Goal: Task Accomplishment & Management: Use online tool/utility

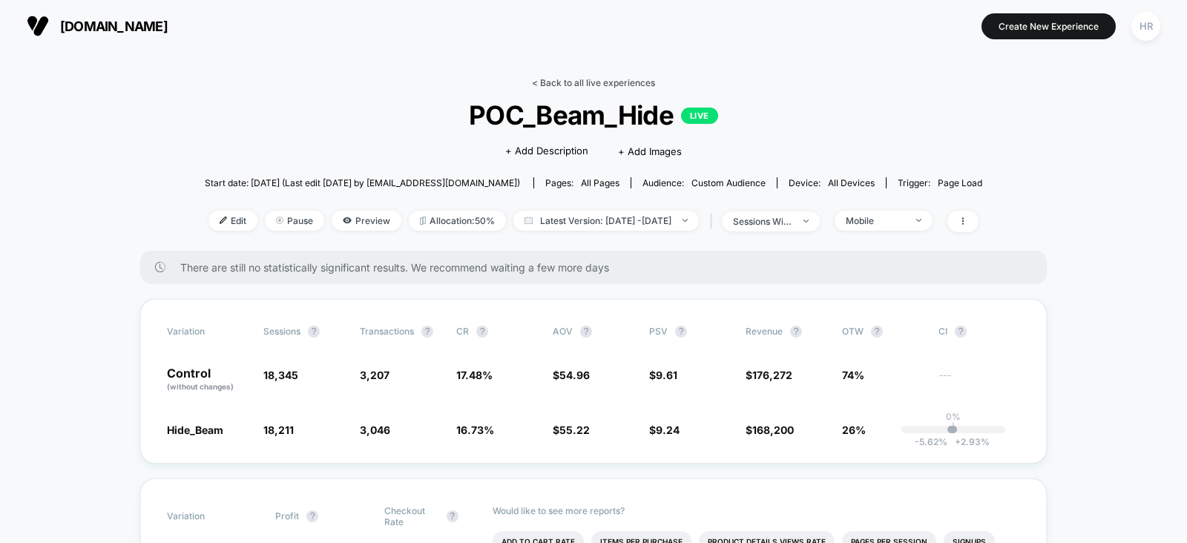
click at [588, 81] on link "< Back to all live experiences" at bounding box center [593, 82] width 123 height 11
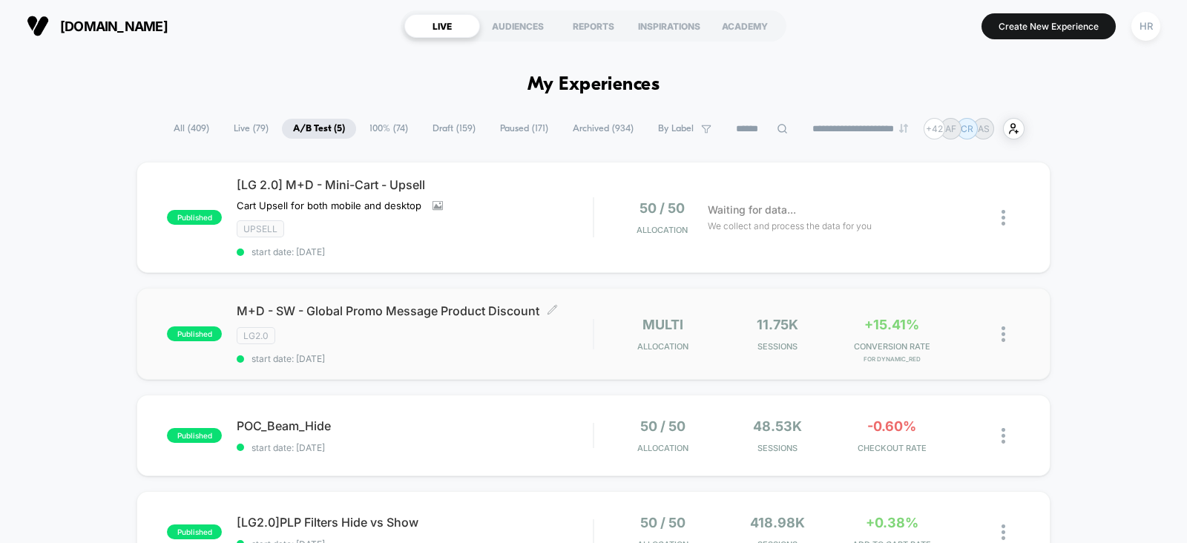
click at [536, 337] on div "LG2.0" at bounding box center [415, 335] width 356 height 17
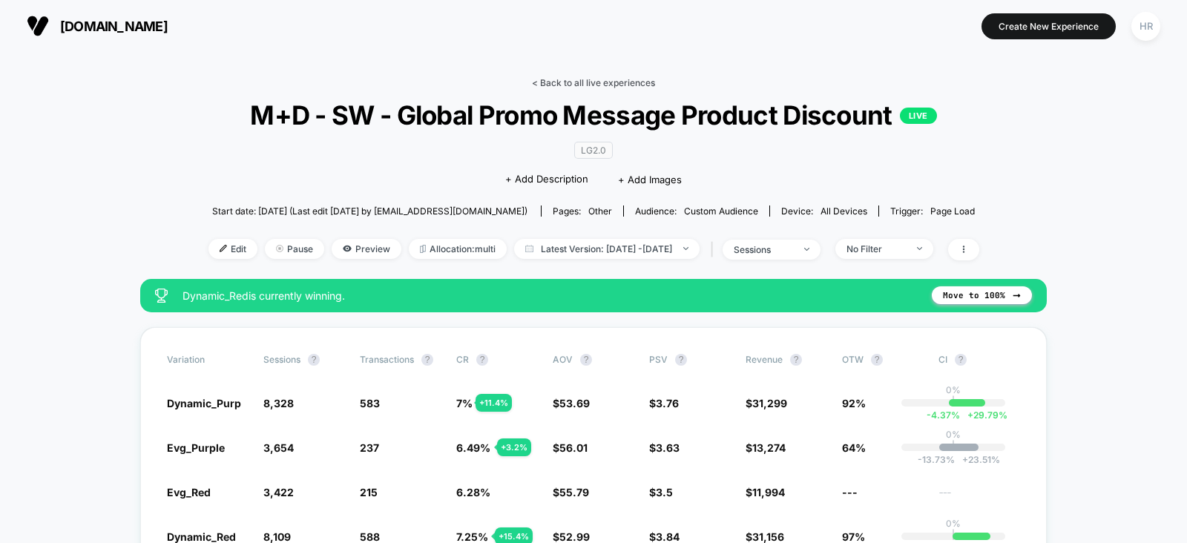
click at [594, 85] on link "< Back to all live experiences" at bounding box center [593, 82] width 123 height 11
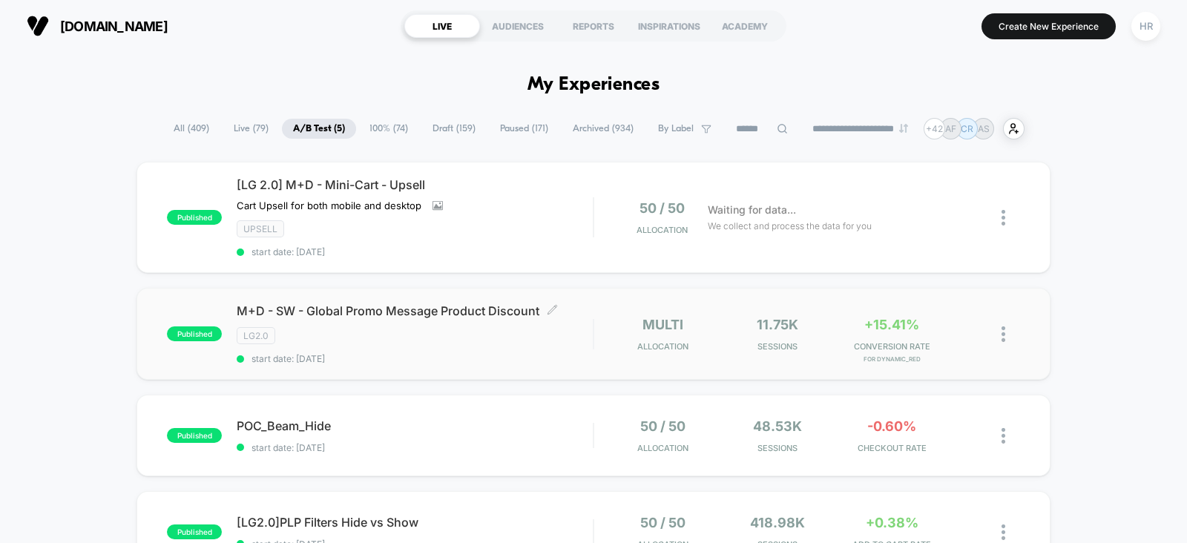
click at [482, 346] on div "M+D - SW - Global Promo Message Product Discount Click to edit experience detai…" at bounding box center [415, 333] width 356 height 61
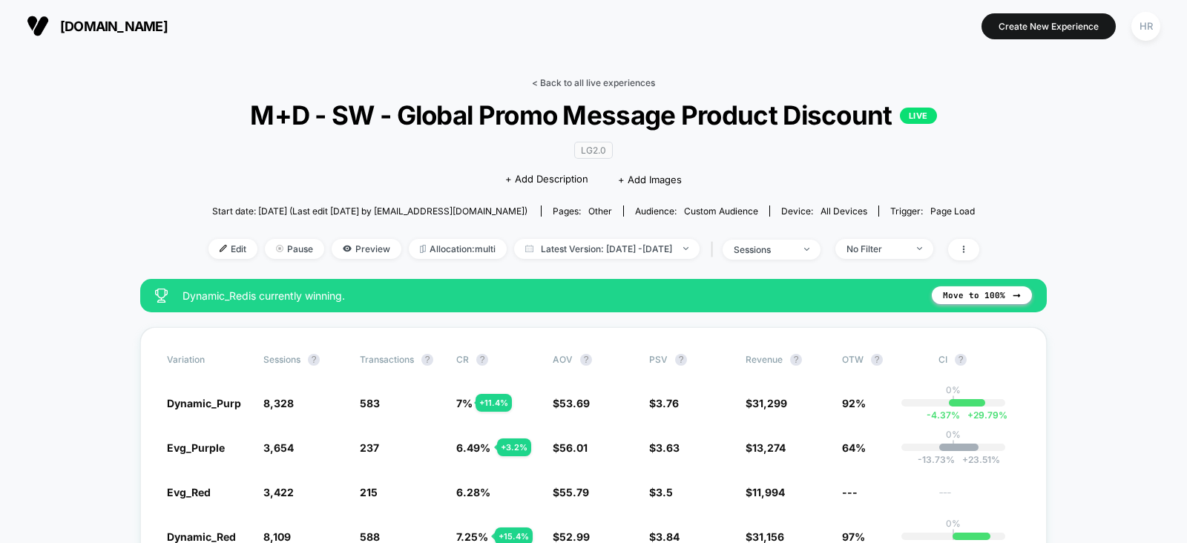
click at [609, 80] on link "< Back to all live experiences" at bounding box center [593, 82] width 123 height 11
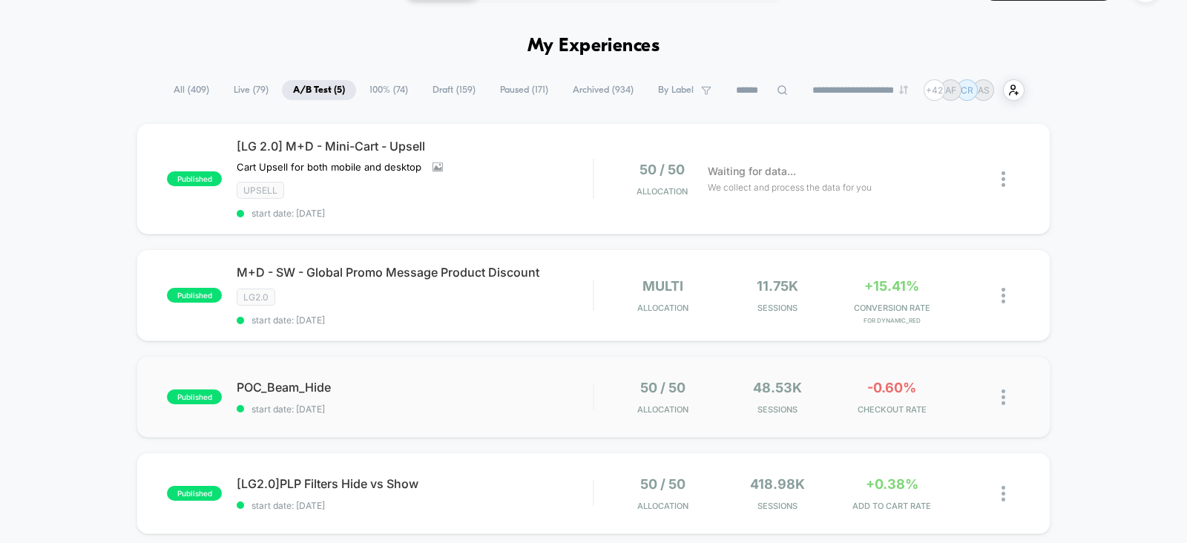
scroll to position [25, 0]
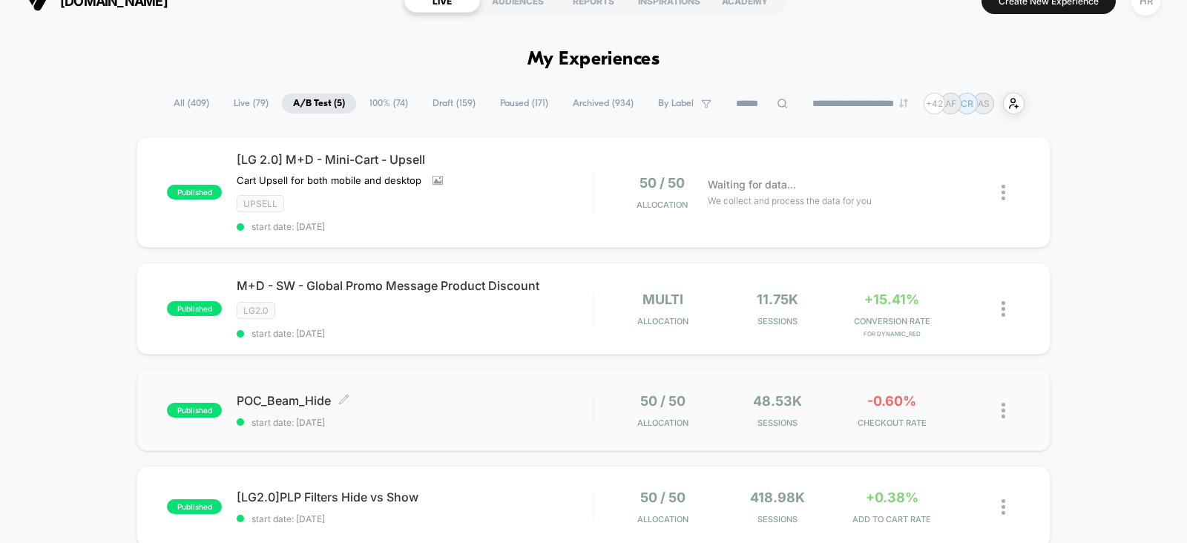
click at [521, 401] on span "POC_Beam_Hide Click to edit experience details" at bounding box center [415, 400] width 356 height 15
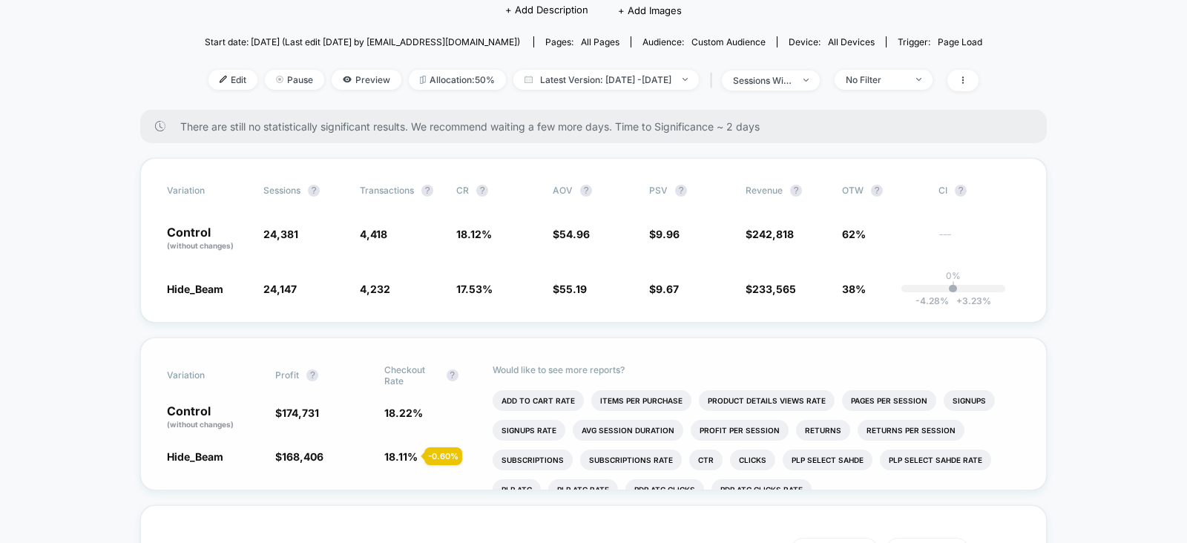
scroll to position [150, 0]
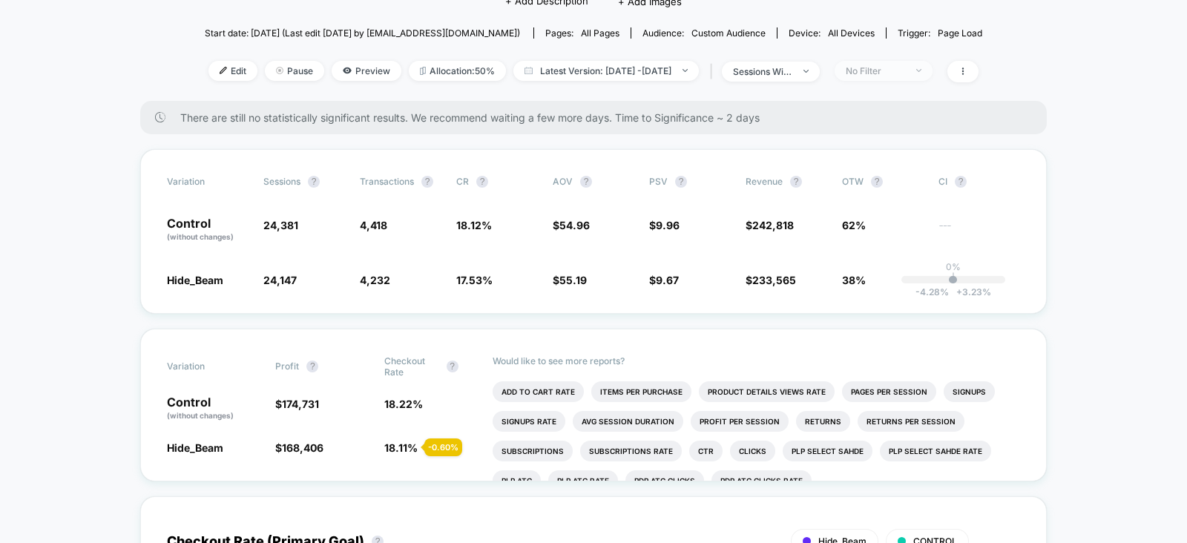
click at [905, 73] on div "No Filter" at bounding box center [875, 70] width 59 height 11
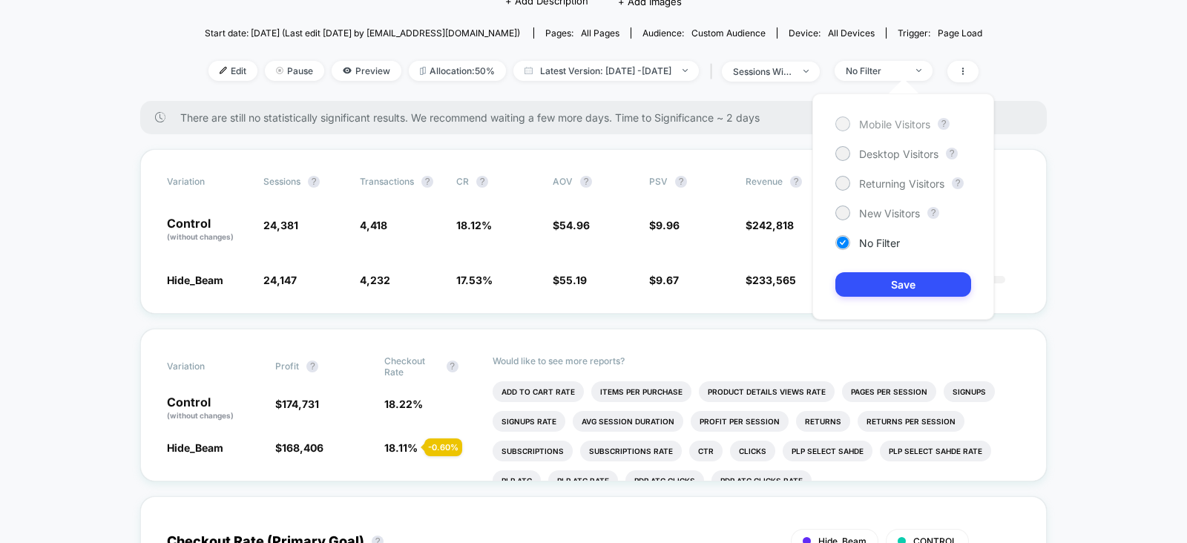
click at [878, 126] on span "Mobile Visitors" at bounding box center [894, 124] width 71 height 13
click at [873, 283] on button "Save" at bounding box center [903, 284] width 136 height 24
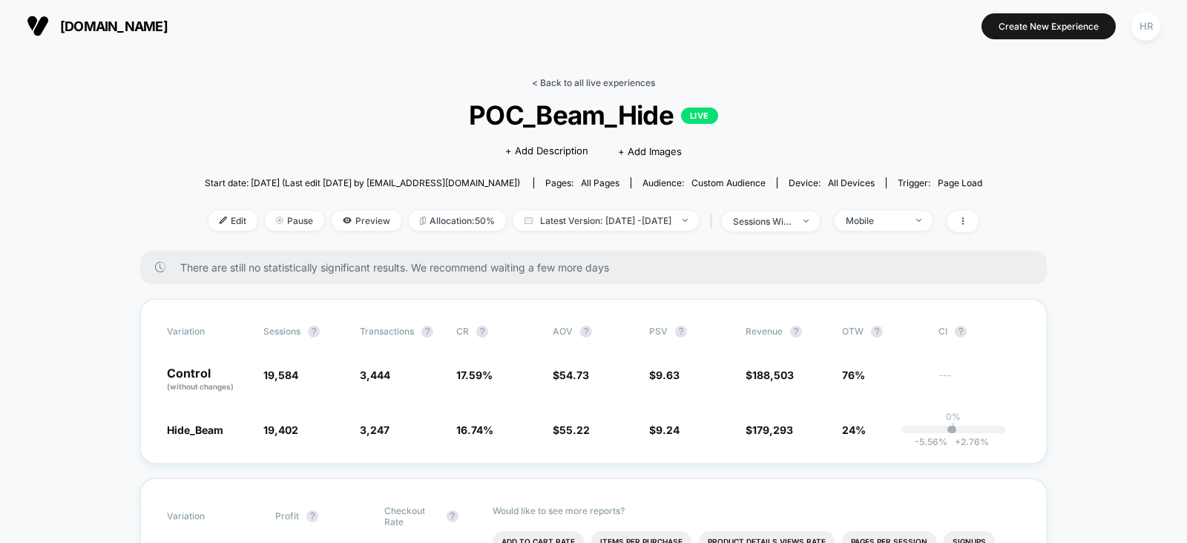
click at [590, 85] on link "< Back to all live experiences" at bounding box center [593, 82] width 123 height 11
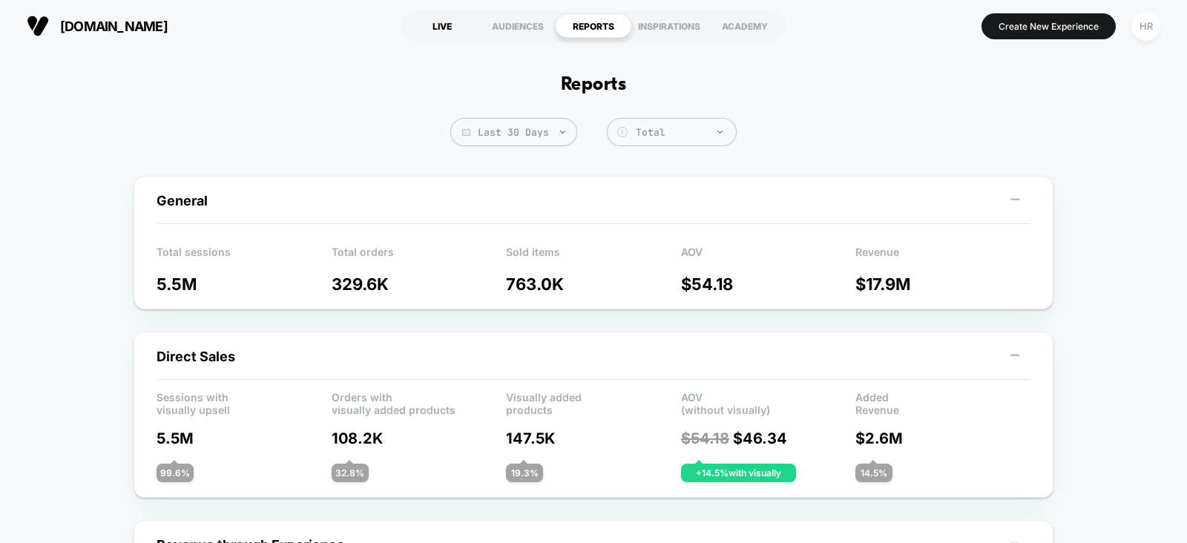
click at [438, 27] on div "LIVE" at bounding box center [442, 26] width 76 height 24
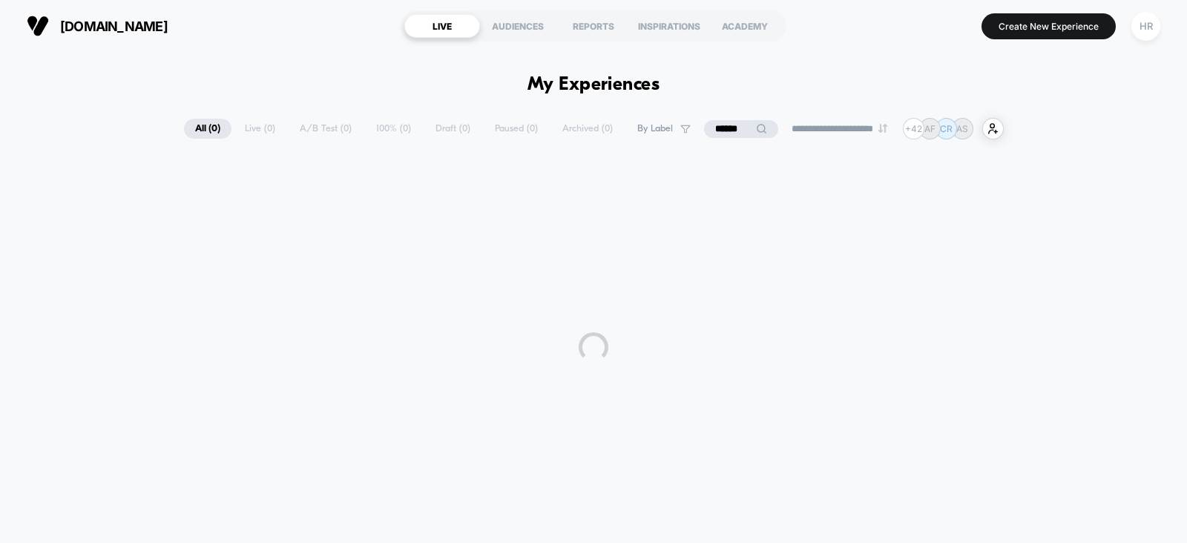
click at [438, 27] on div "LIVE" at bounding box center [442, 26] width 76 height 24
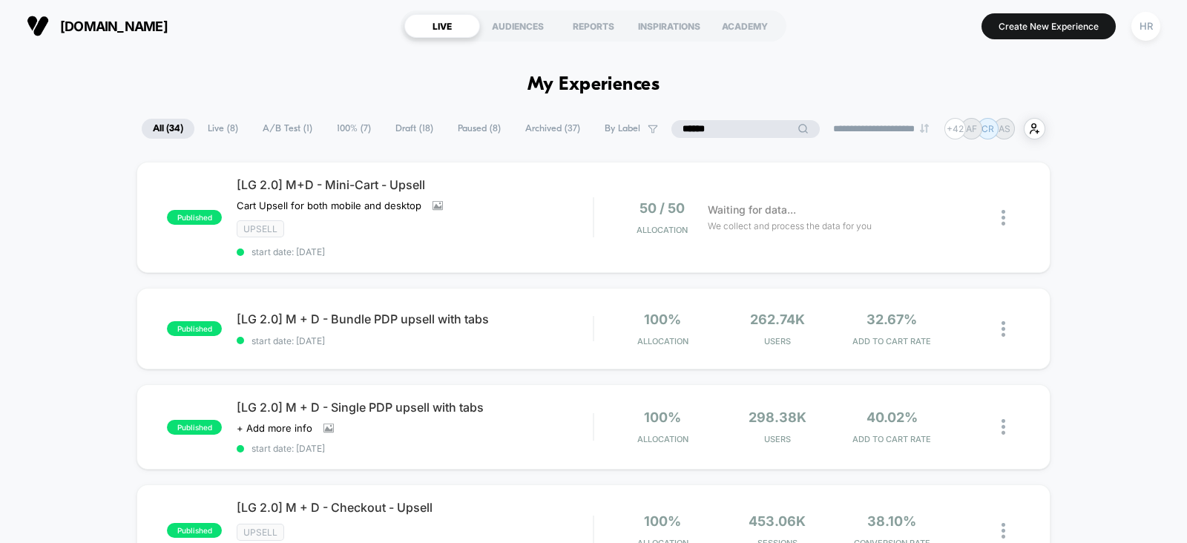
click at [723, 129] on input "******" at bounding box center [745, 129] width 148 height 18
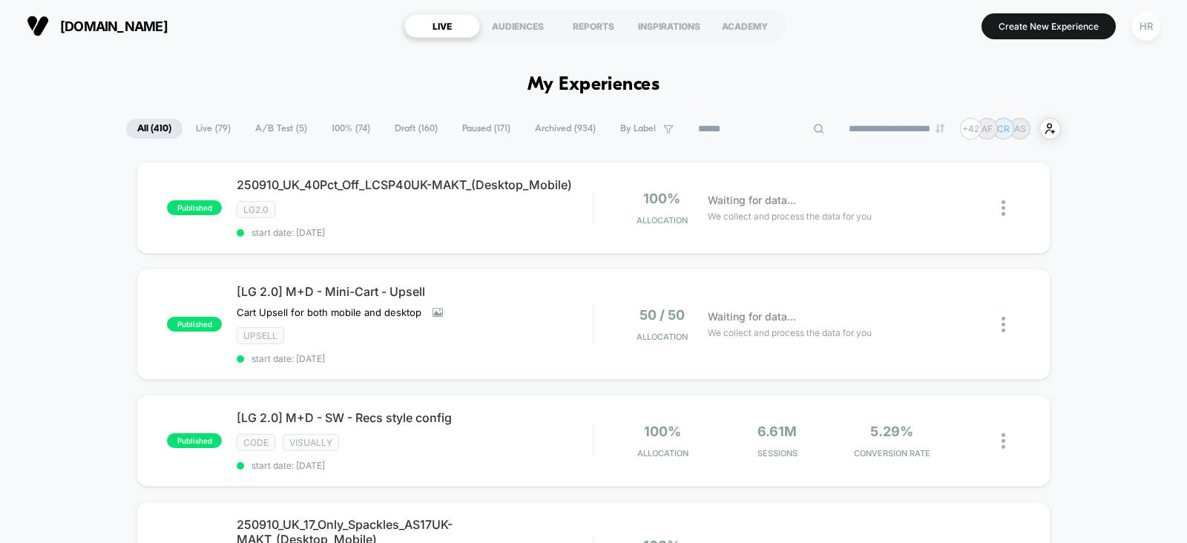
click at [285, 125] on span "A/B Test ( 5 )" at bounding box center [281, 129] width 74 height 20
